Goal: Task Accomplishment & Management: Complete application form

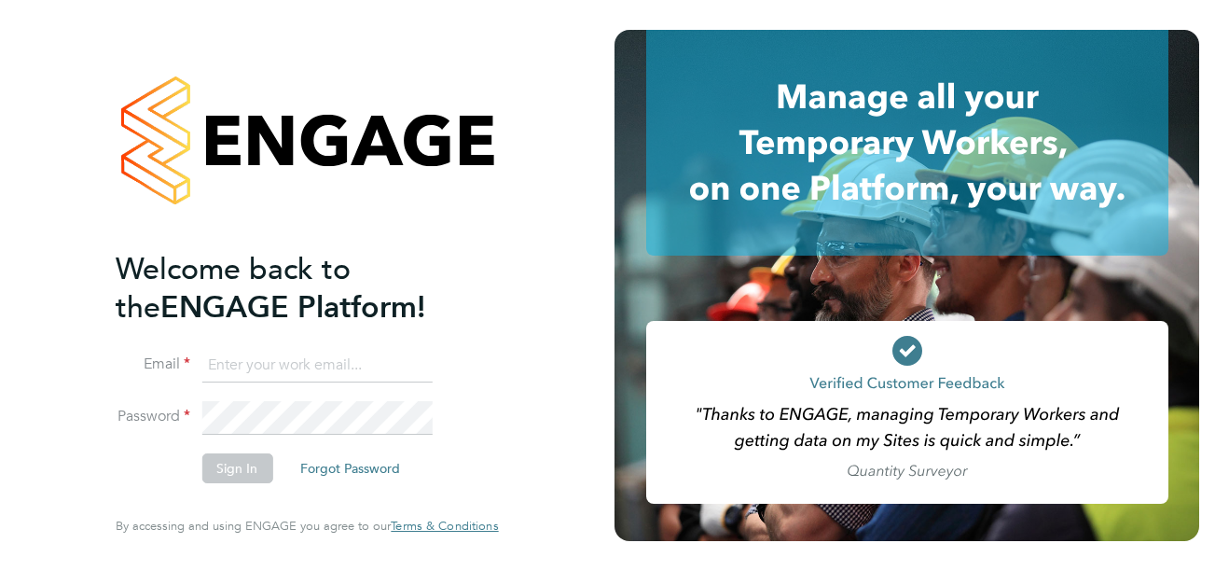
type input "anna.evans1@justice.gov.uk"
click at [239, 467] on button "Sign In" at bounding box center [236, 468] width 71 height 30
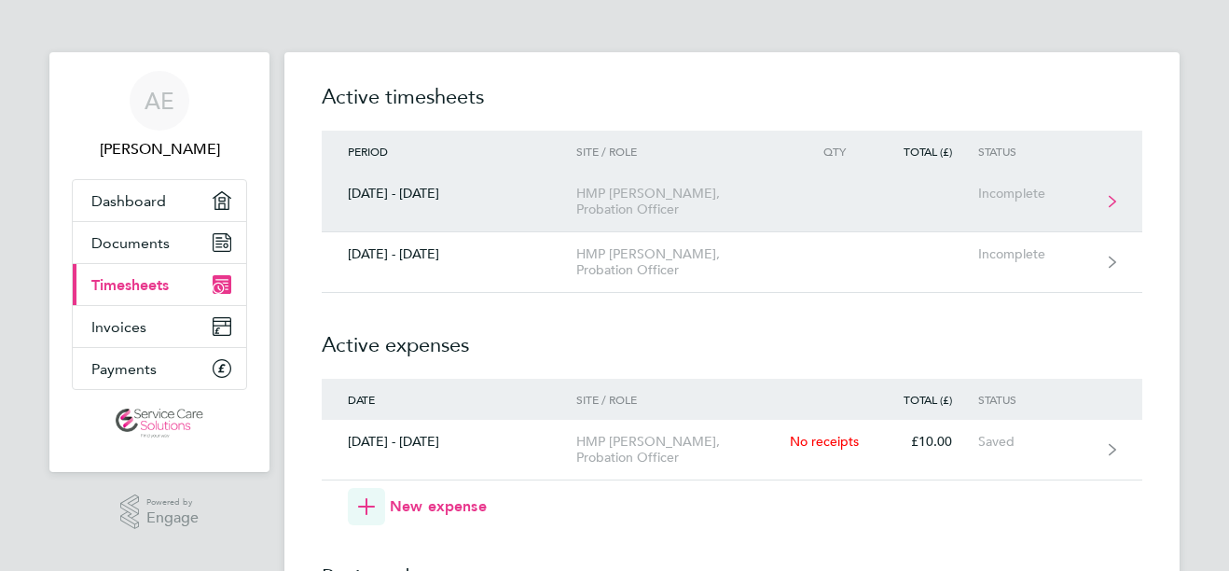
click at [658, 192] on div "HMP [PERSON_NAME], Probation Officer" at bounding box center [682, 202] width 213 height 32
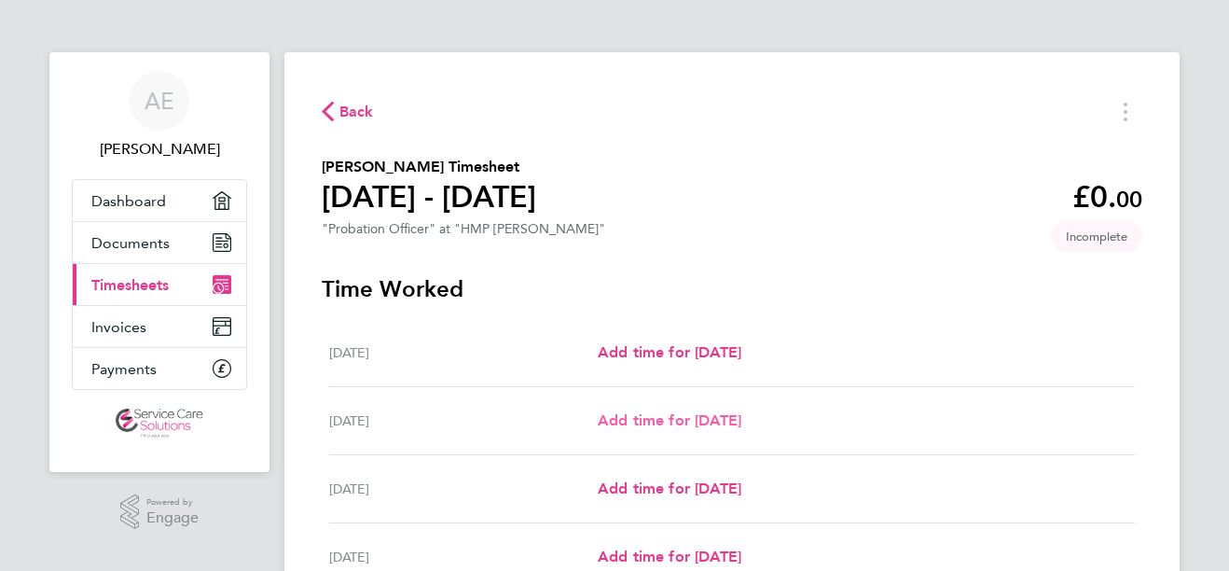
click at [651, 422] on span "Add time for [DATE]" at bounding box center [670, 420] width 144 height 18
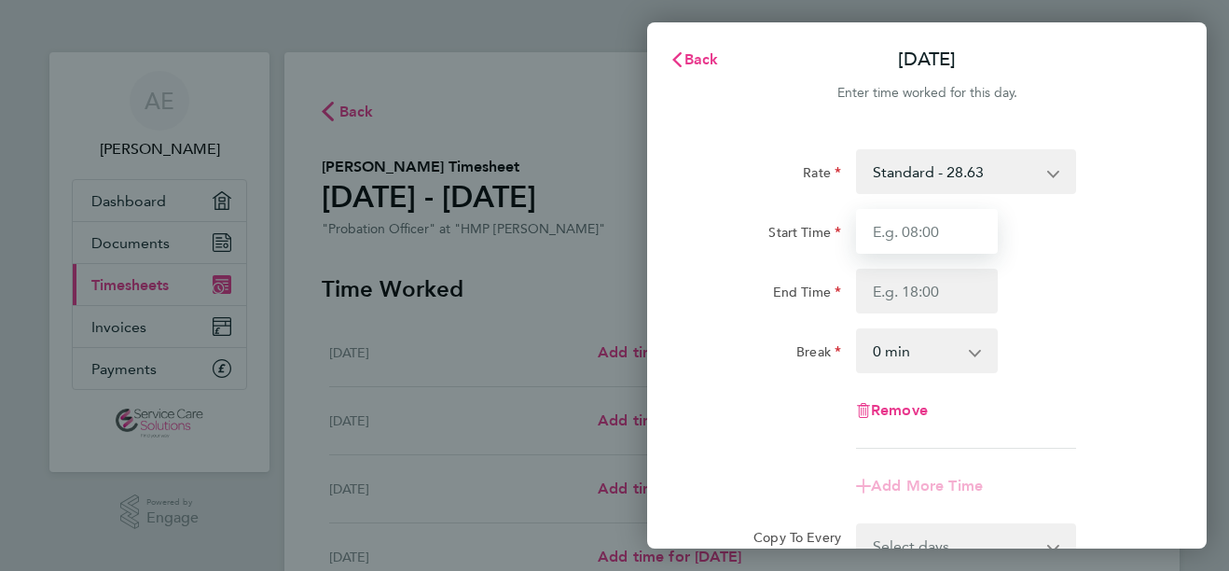
click at [902, 242] on input "Start Time" at bounding box center [927, 231] width 142 height 45
type input "09:00"
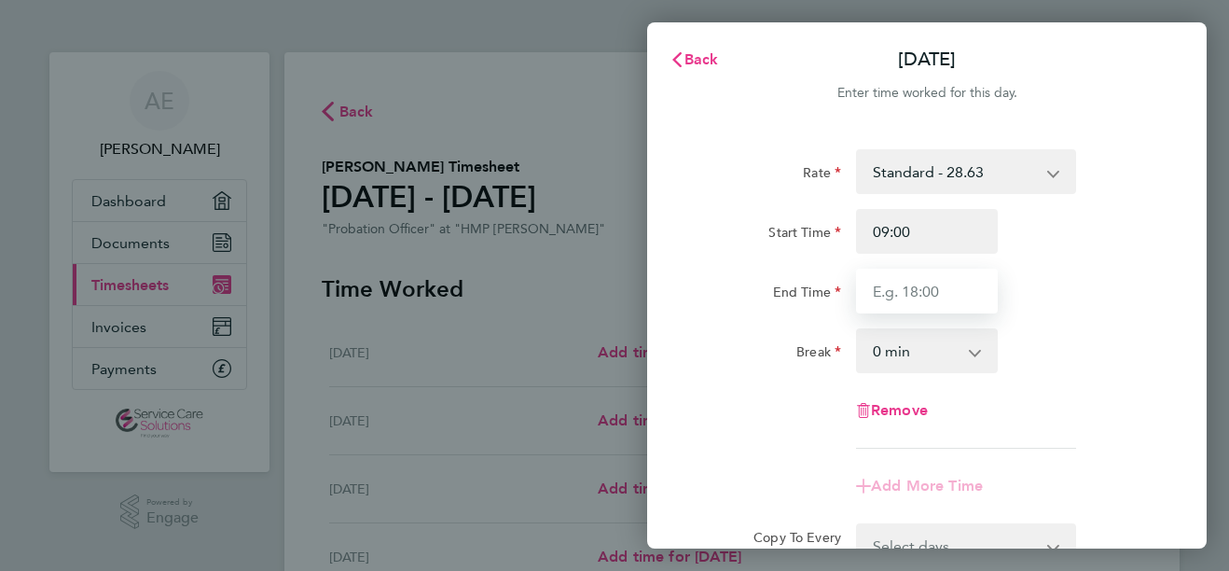
type input "17:00"
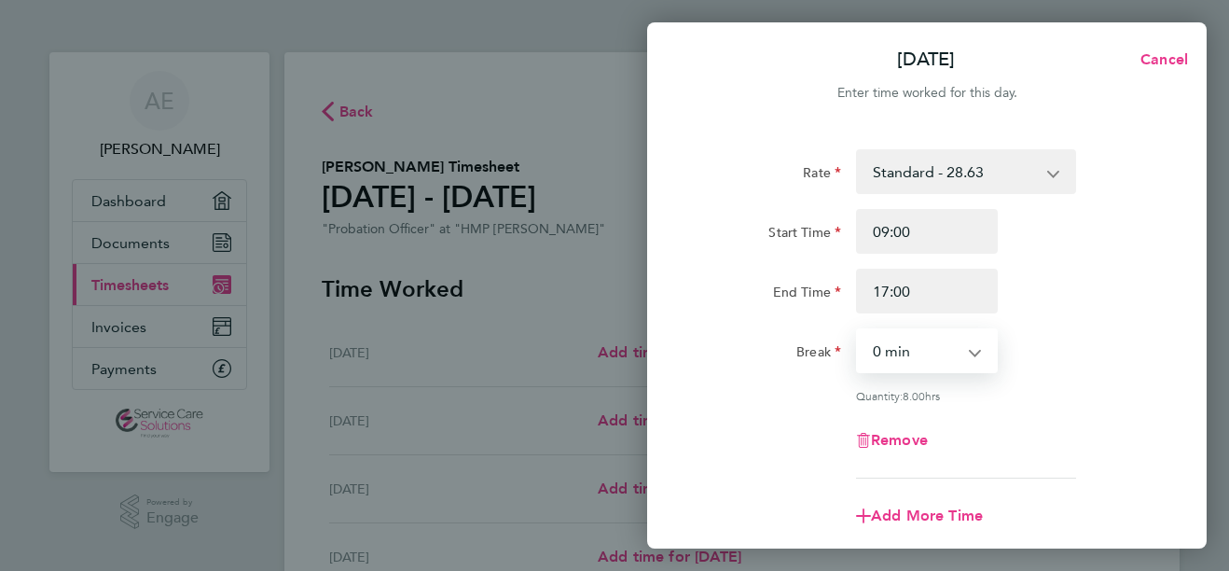
click at [901, 358] on select "0 min 15 min 30 min 45 min 60 min 75 min 90 min" at bounding box center [916, 350] width 116 height 41
select select "30"
click at [858, 330] on select "0 min 15 min 30 min 45 min 60 min 75 min 90 min" at bounding box center [916, 350] width 116 height 41
click at [977, 422] on div "Remove" at bounding box center [926, 440] width 157 height 45
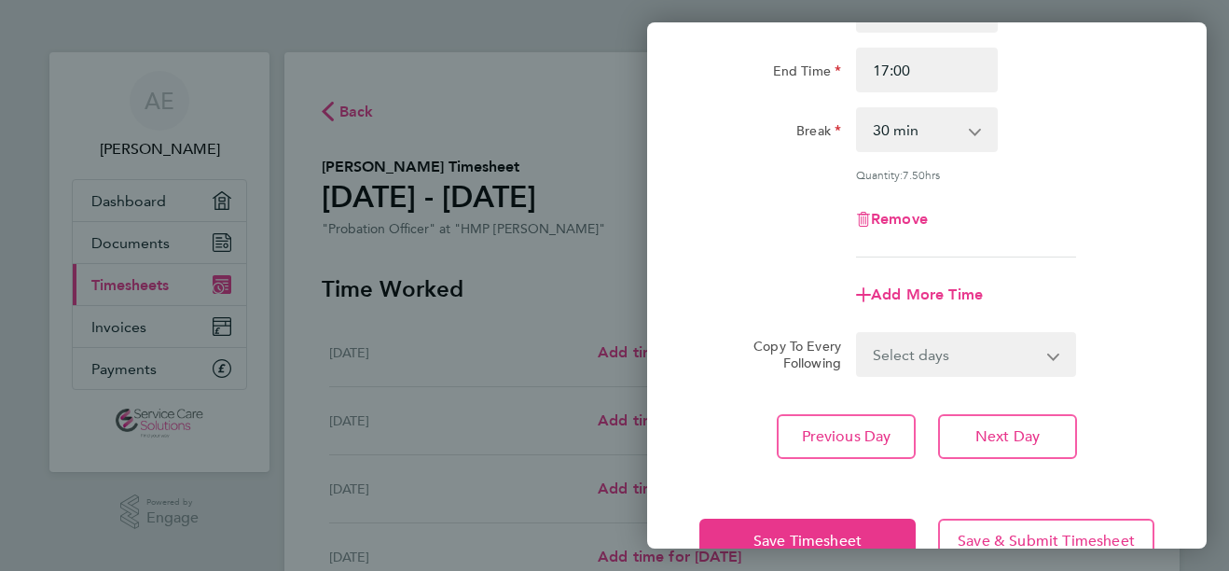
scroll to position [261, 0]
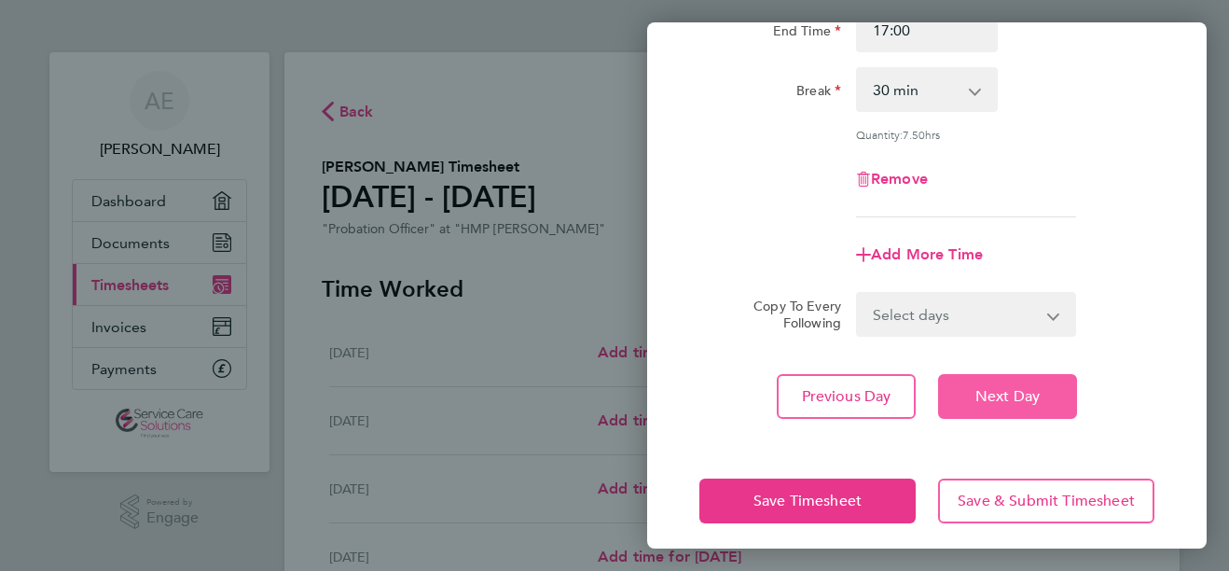
click at [1035, 390] on span "Next Day" at bounding box center [1007, 396] width 64 height 19
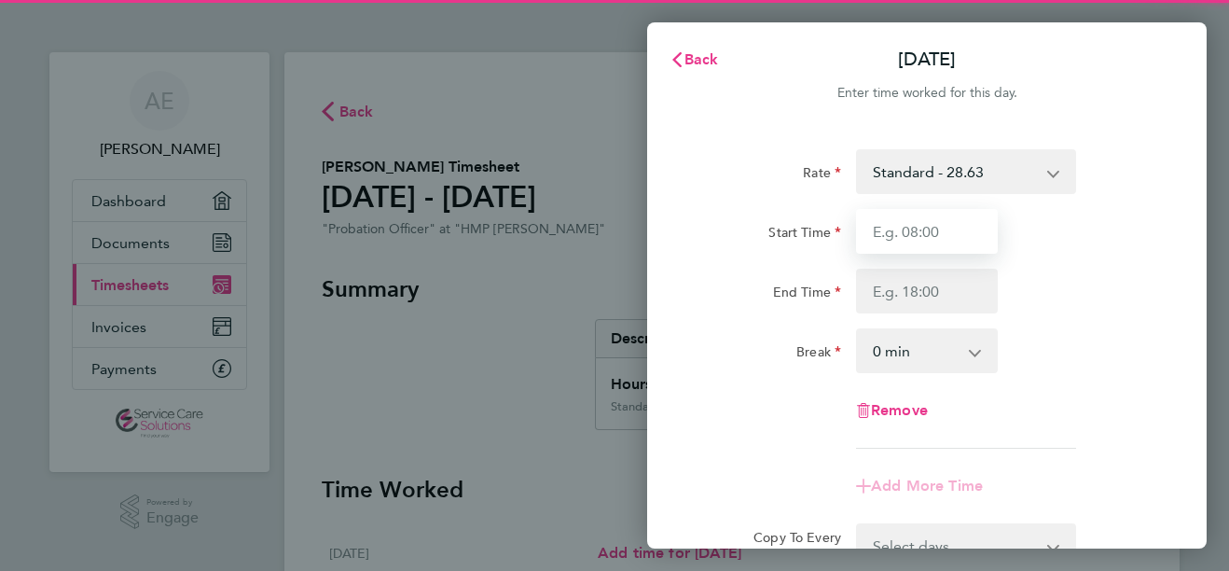
click at [916, 222] on input "Start Time" at bounding box center [927, 231] width 142 height 45
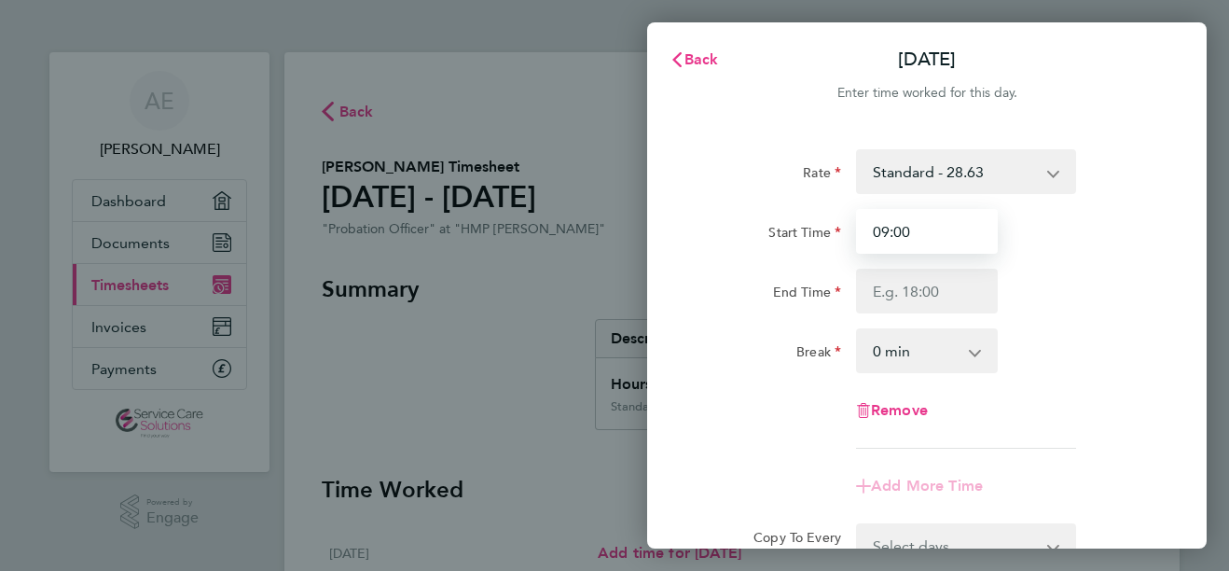
type input "09:00"
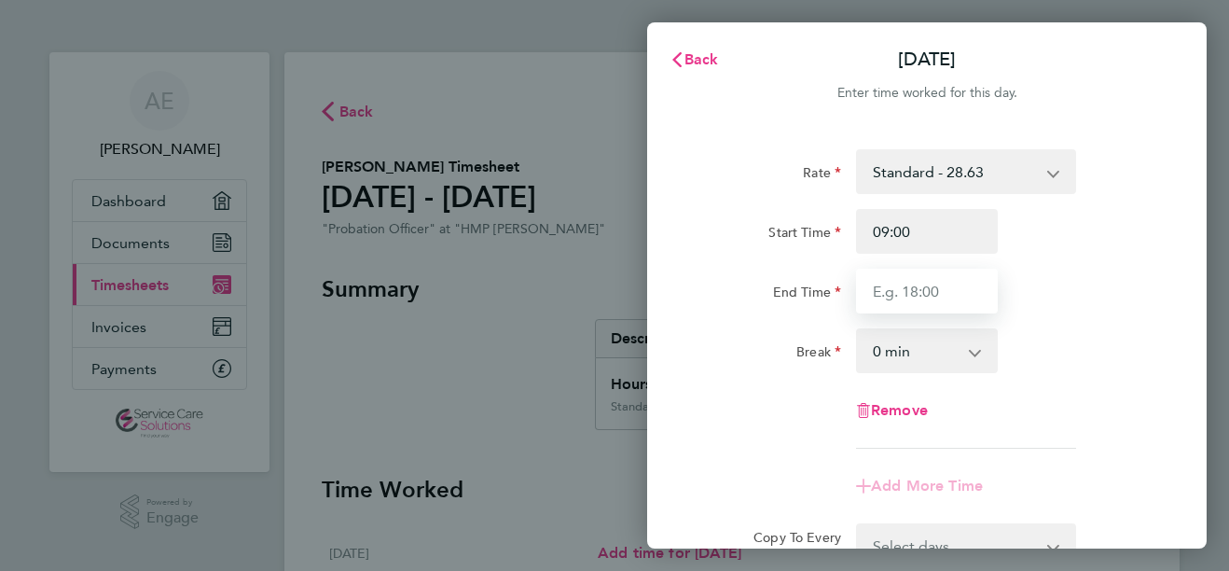
click at [898, 286] on input "End Time" at bounding box center [927, 291] width 142 height 45
type input "14:00"
click at [1086, 282] on div "End Time 14:00" at bounding box center [927, 291] width 470 height 45
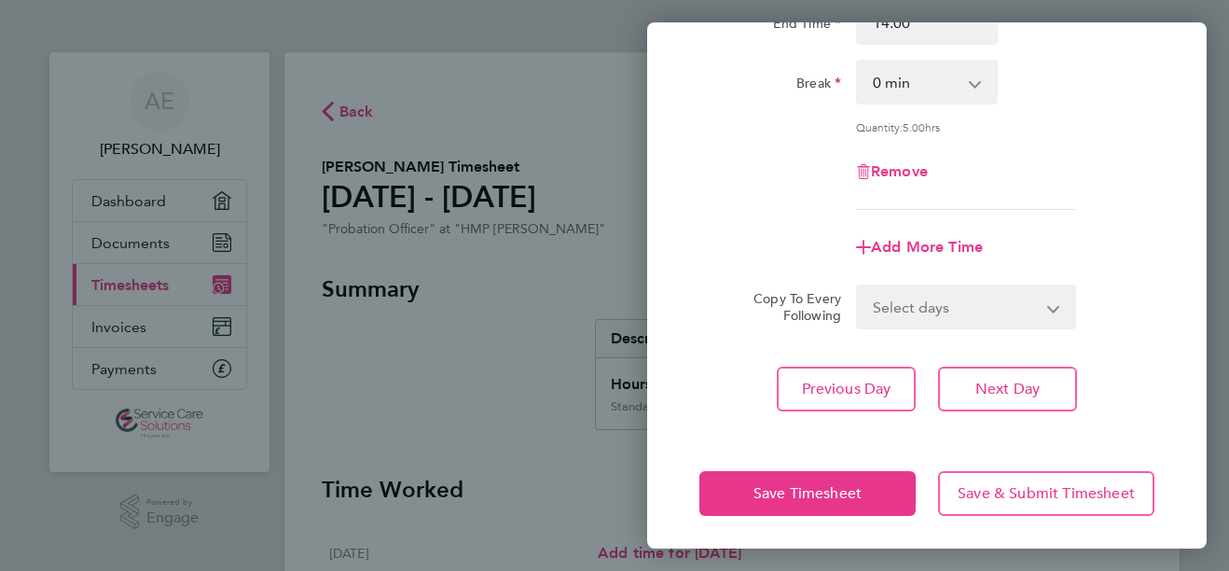
scroll to position [271, 0]
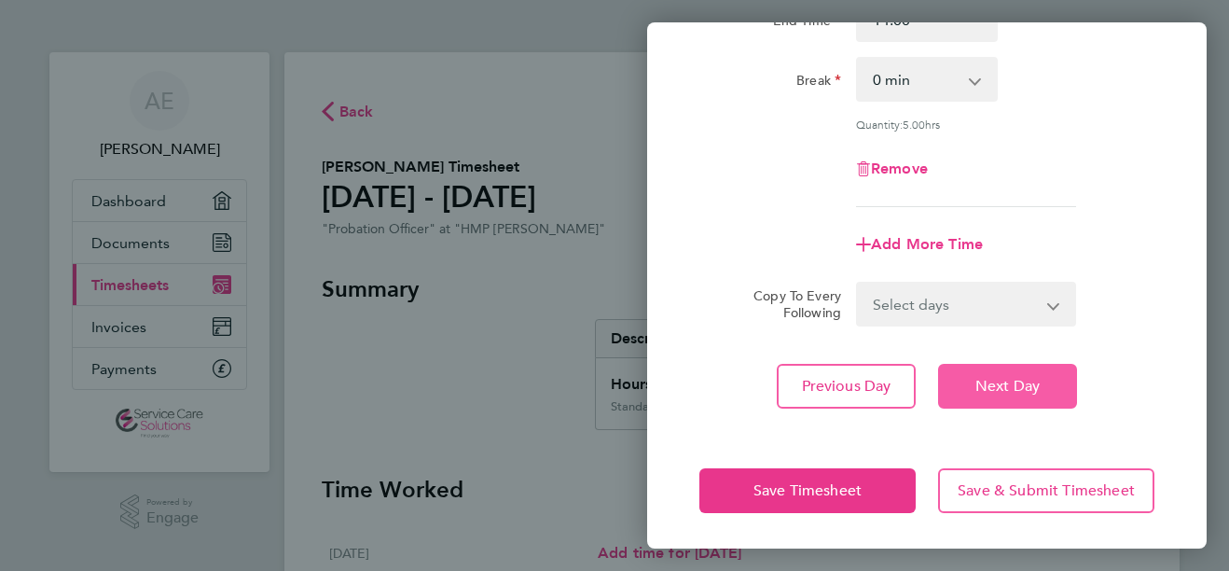
click at [1011, 386] on span "Next Day" at bounding box center [1007, 386] width 64 height 19
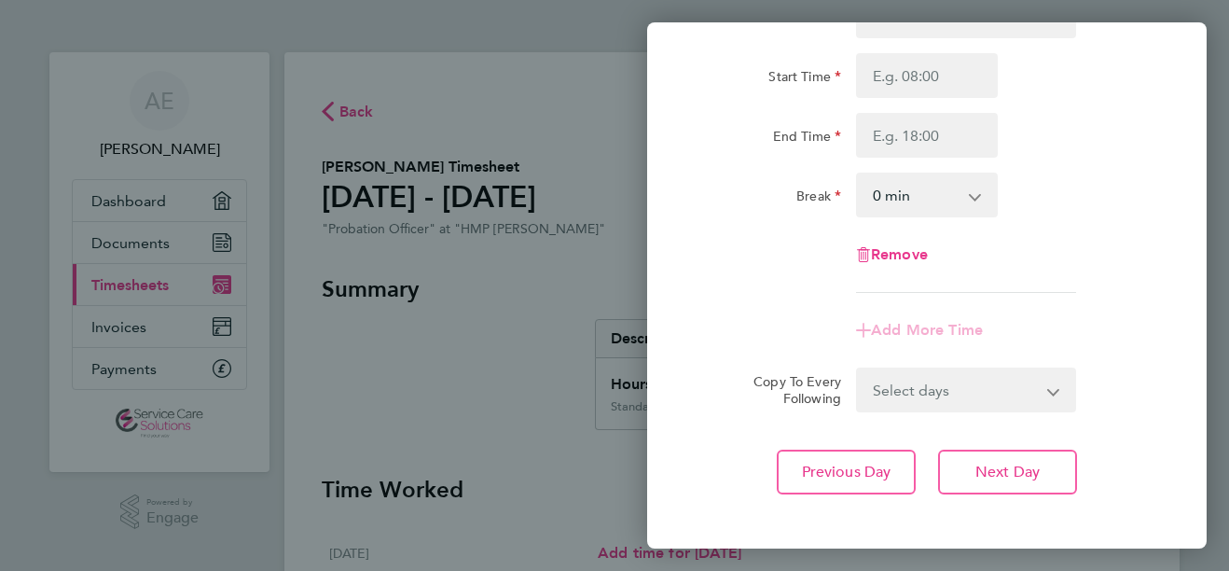
scroll to position [169, 0]
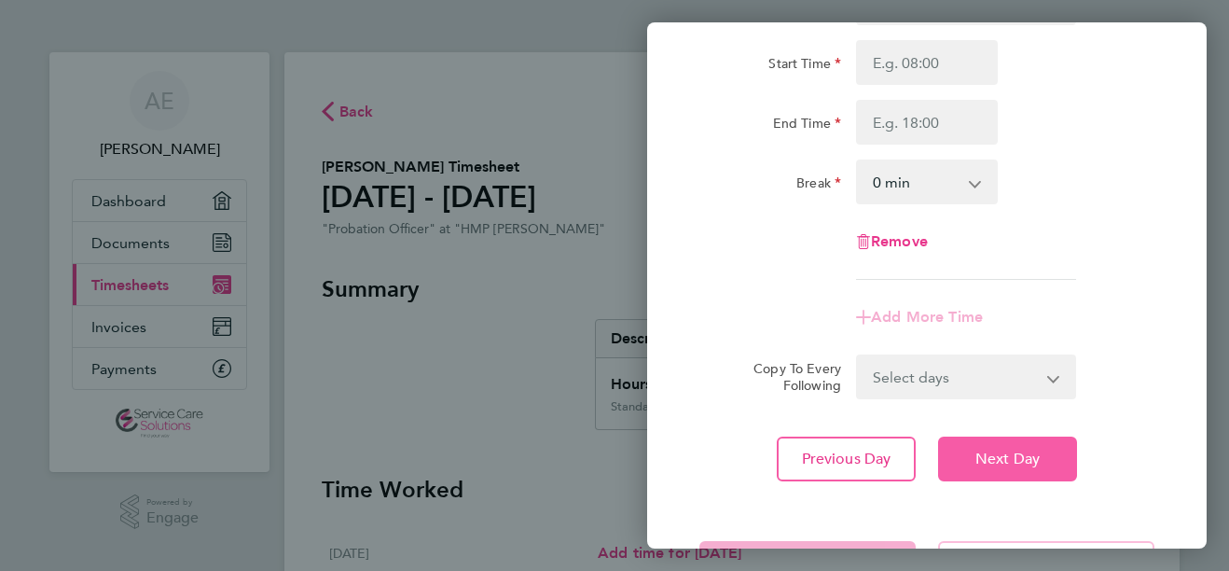
click at [1028, 448] on button "Next Day" at bounding box center [1007, 458] width 139 height 45
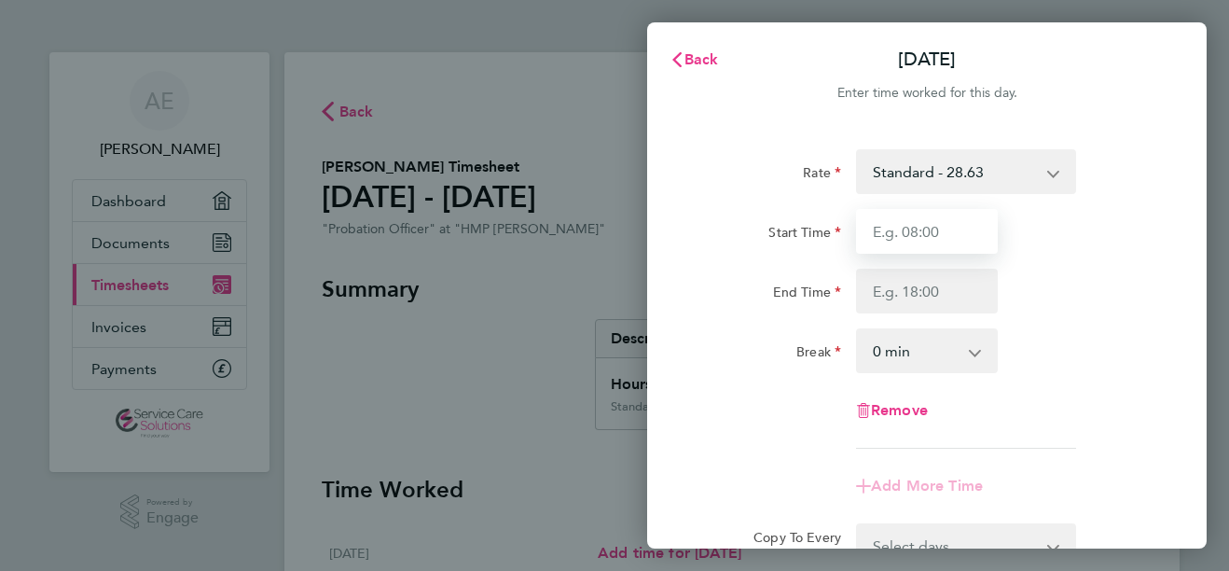
click at [953, 234] on input "Start Time" at bounding box center [927, 231] width 142 height 45
type input "09:00"
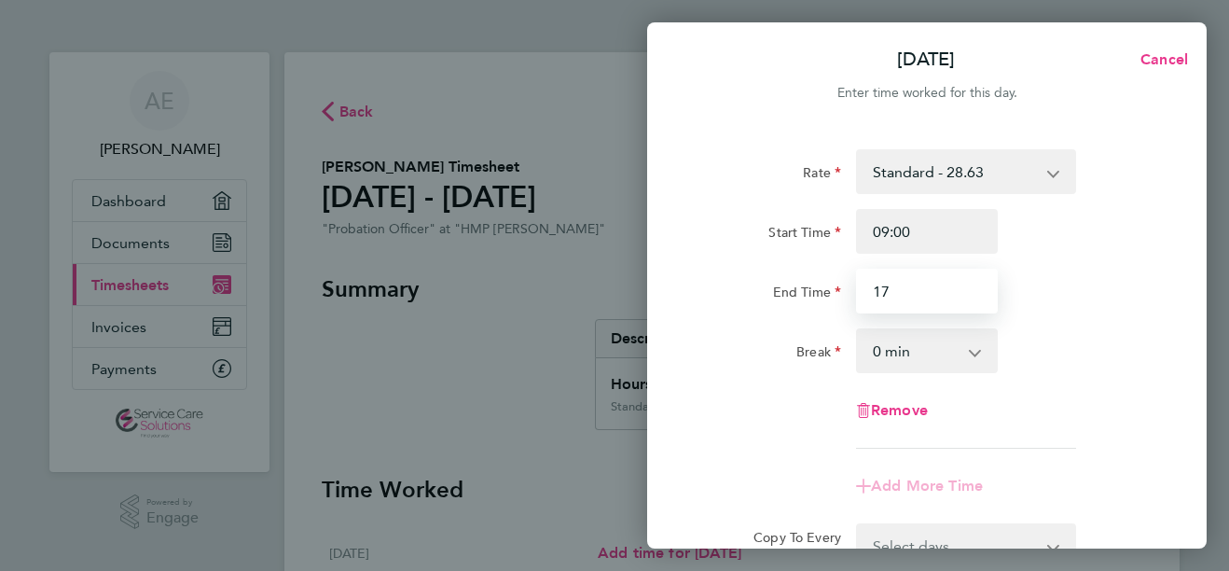
type input "1"
type input "15:00"
click at [1093, 285] on div "End Time 15:00" at bounding box center [927, 291] width 470 height 45
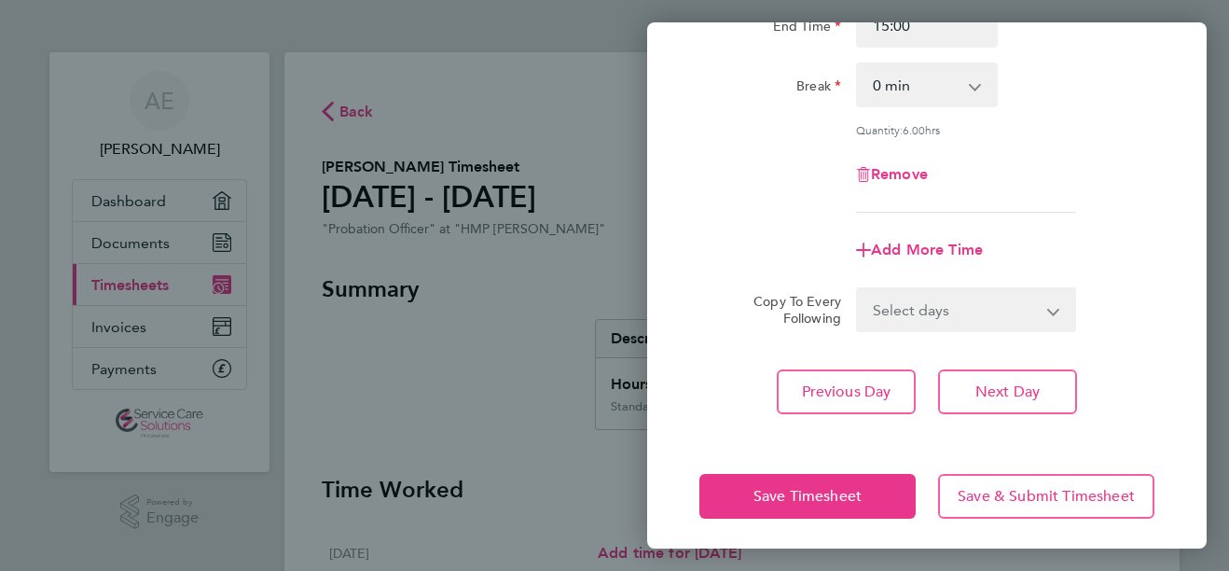
scroll to position [271, 0]
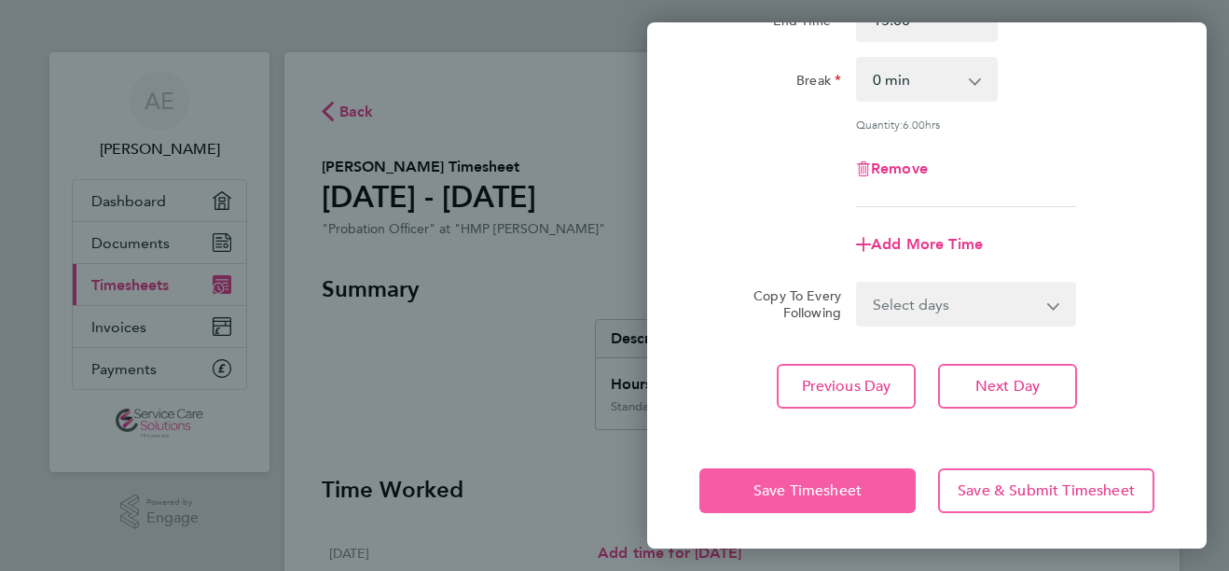
click at [801, 490] on span "Save Timesheet" at bounding box center [807, 490] width 108 height 19
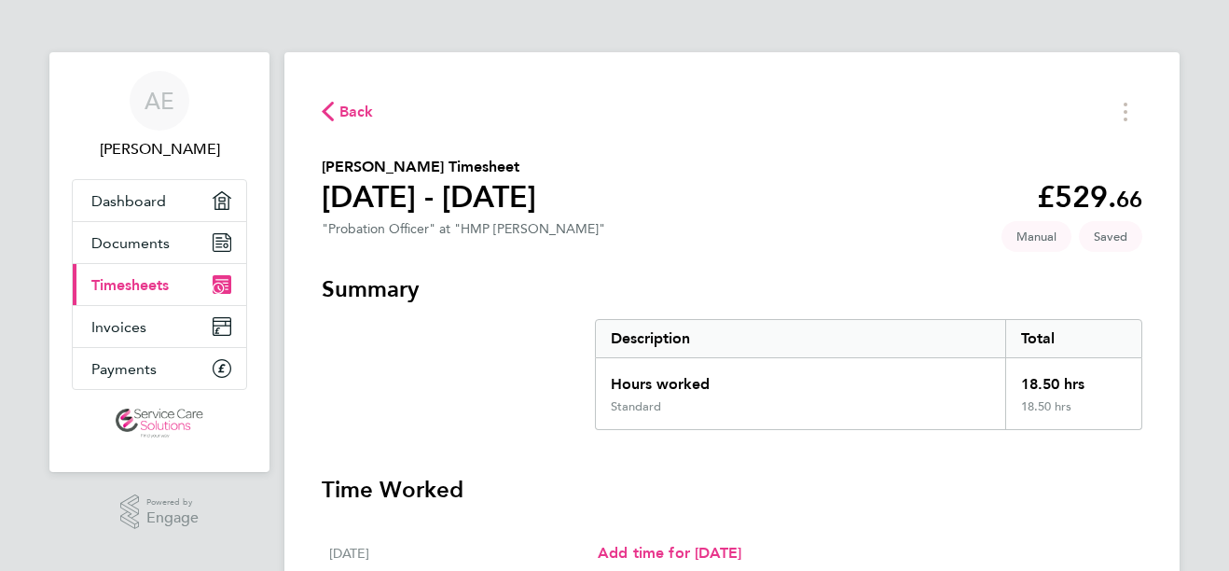
click at [955, 522] on div "[DATE] Add time for [DATE] Add time for [DATE]" at bounding box center [732, 553] width 806 height 68
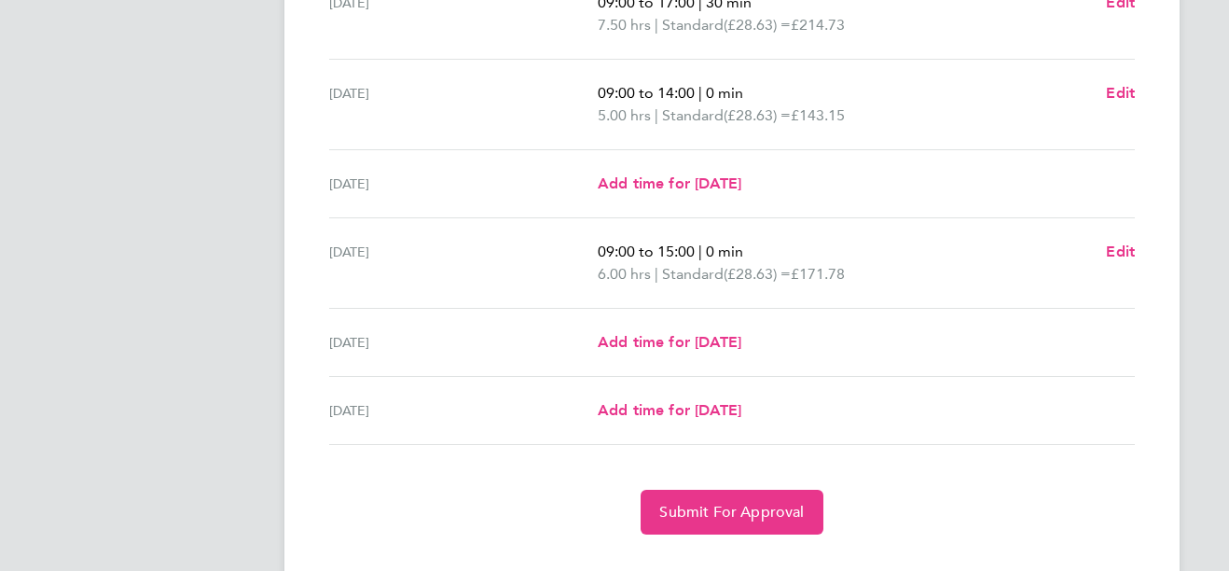
scroll to position [656, 0]
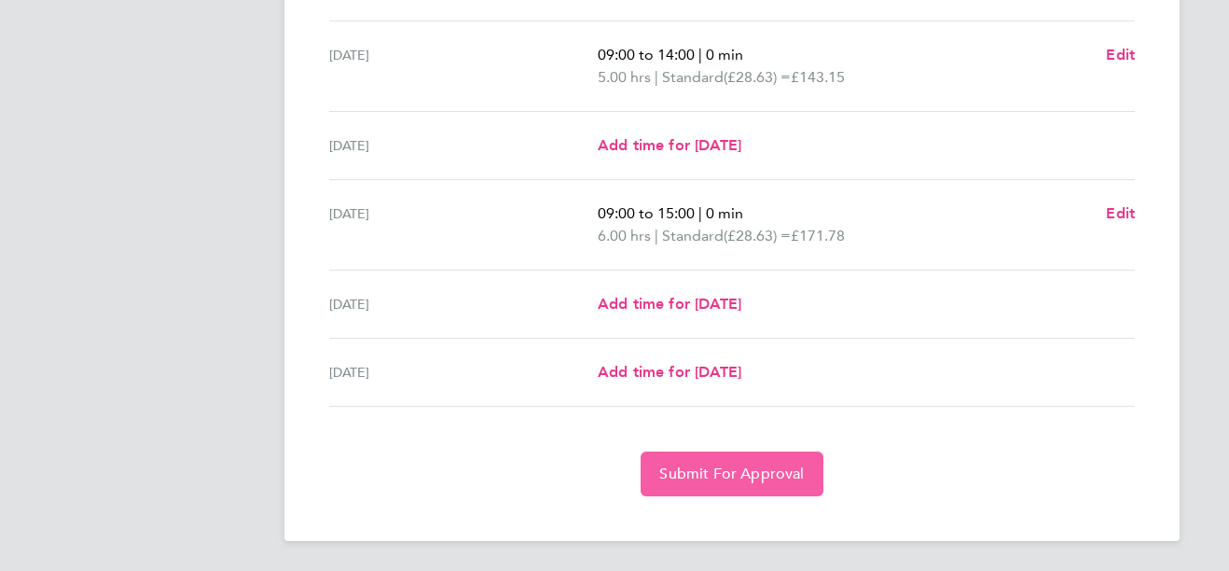
click at [770, 482] on span "Submit For Approval" at bounding box center [731, 473] width 145 height 19
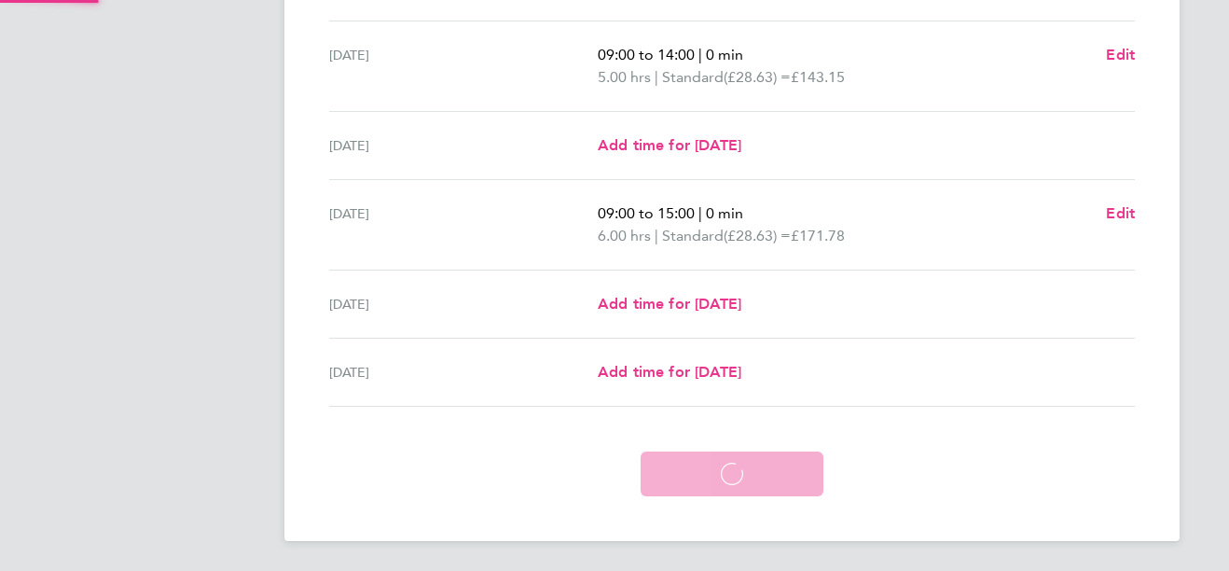
scroll to position [567, 0]
